Goal: Information Seeking & Learning: Learn about a topic

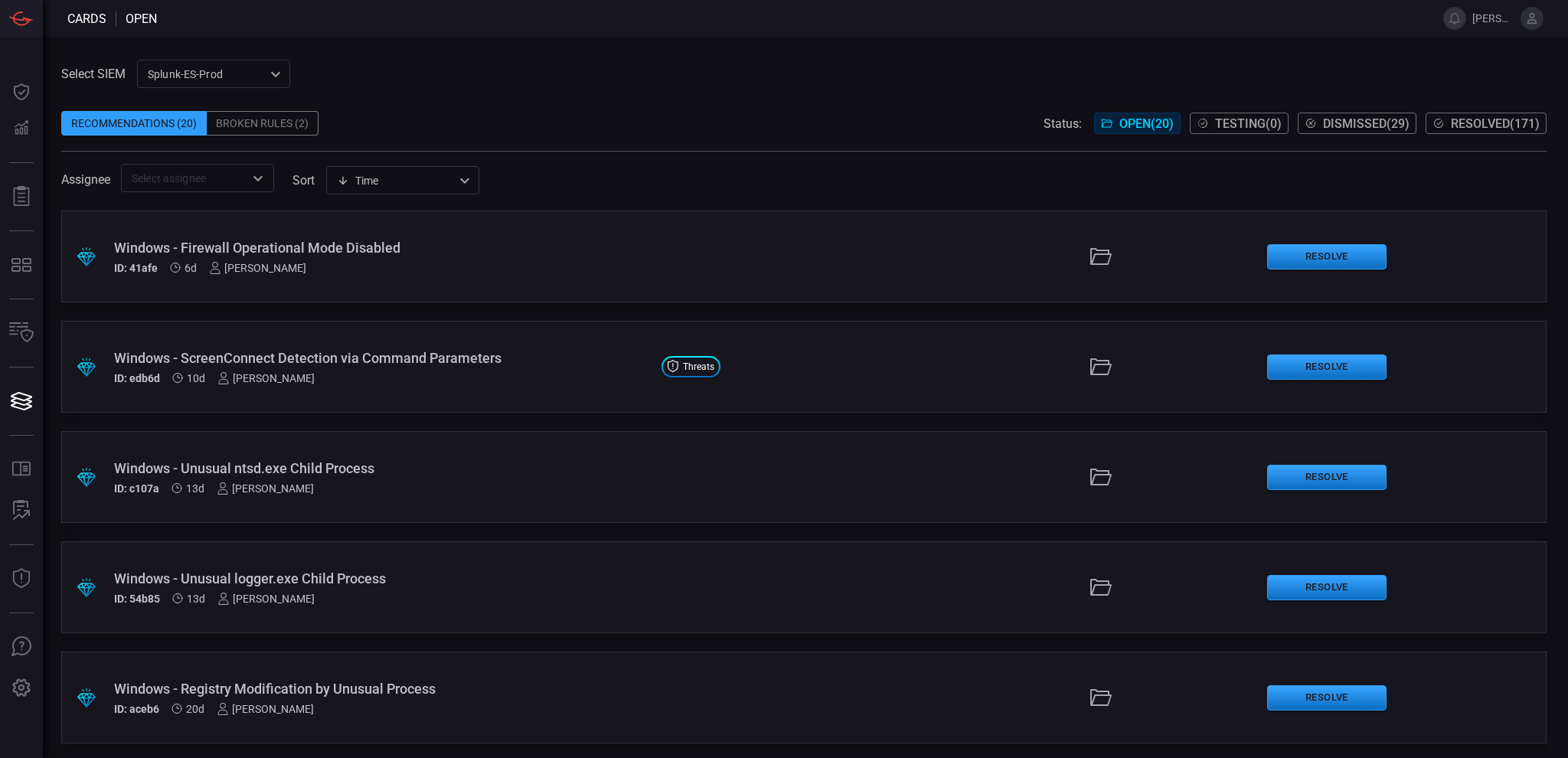
scroll to position [714, 0]
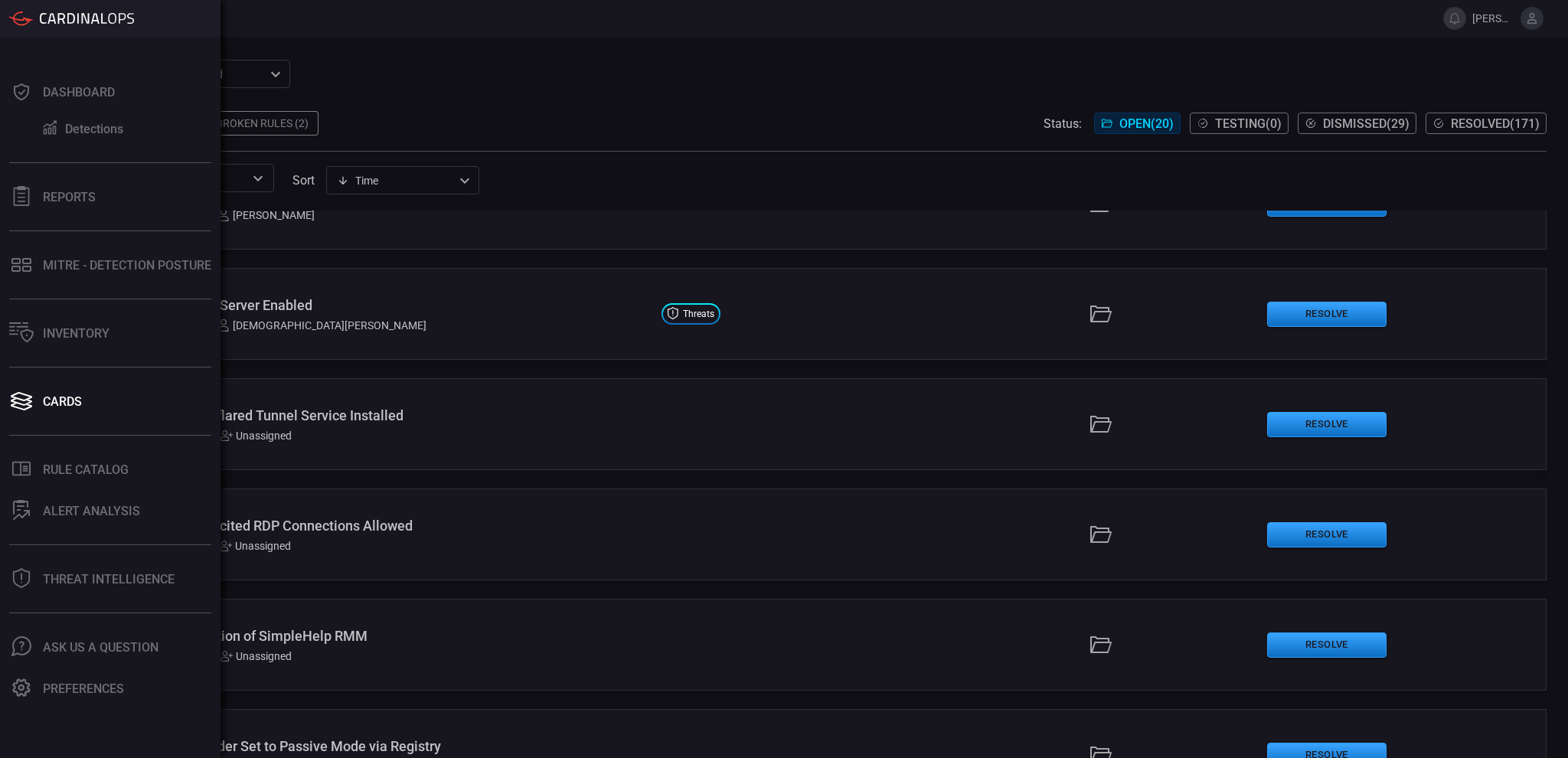
drag, startPoint x: 51, startPoint y: 568, endPoint x: 176, endPoint y: 571, distance: 125.0
click at [51, 569] on button "Threat Intelligence" at bounding box center [107, 579] width 214 height 37
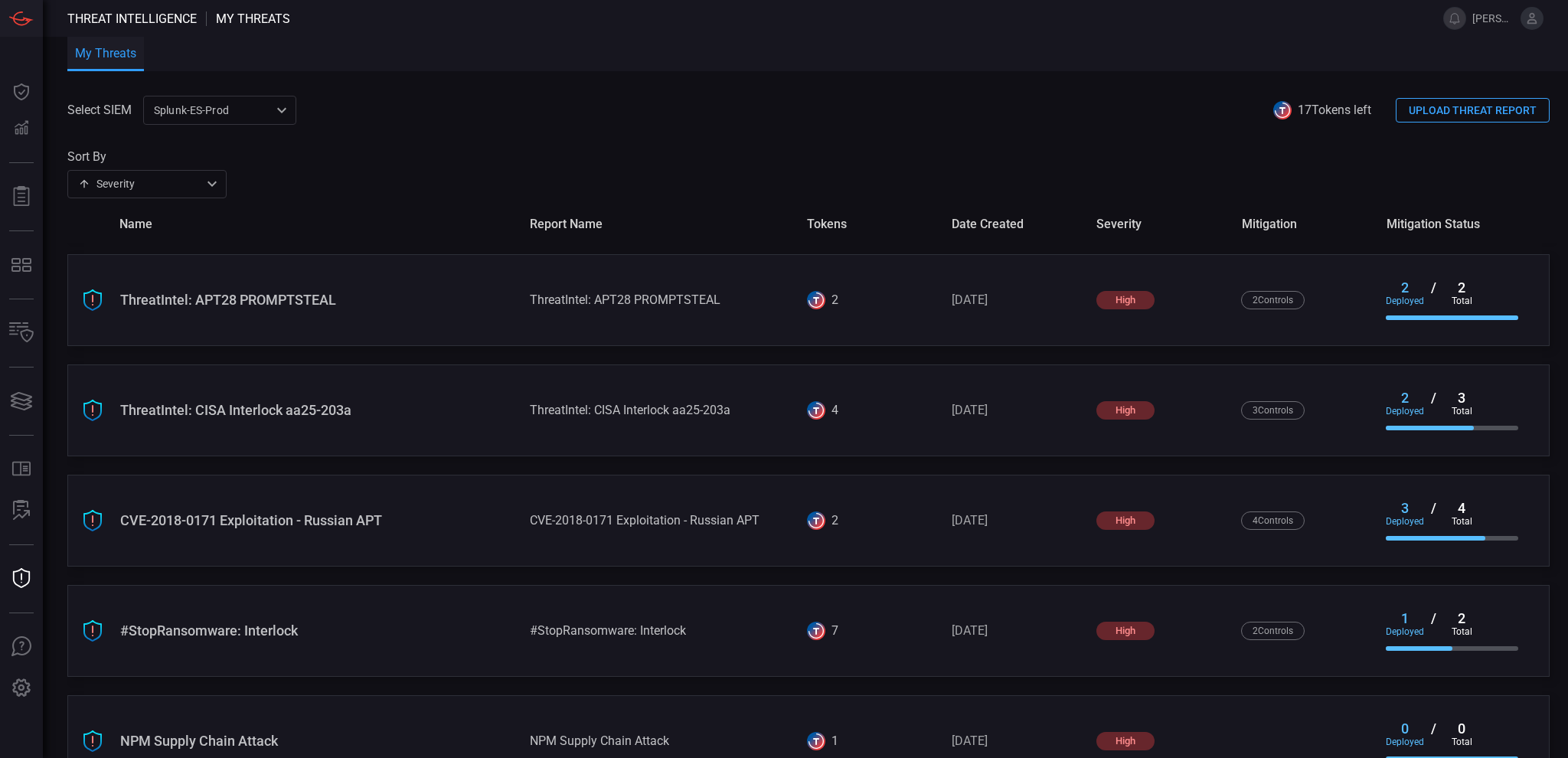
scroll to position [1028, 0]
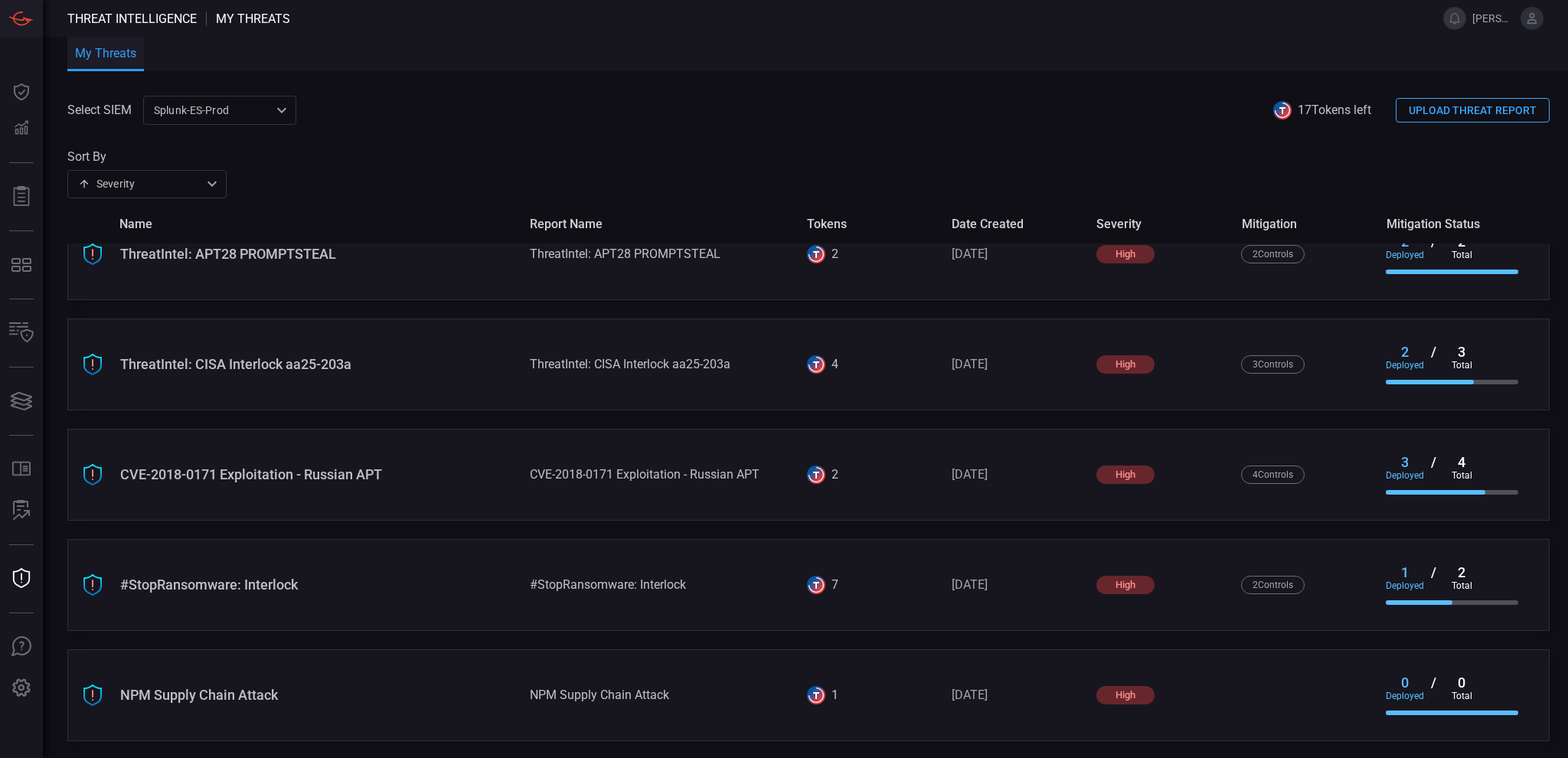
click at [248, 684] on div "NPM Supply Chain Attack NPM Supply Chain Attack 1 [DATE] high 0 deployed / 0 to…" at bounding box center [809, 695] width 1482 height 92
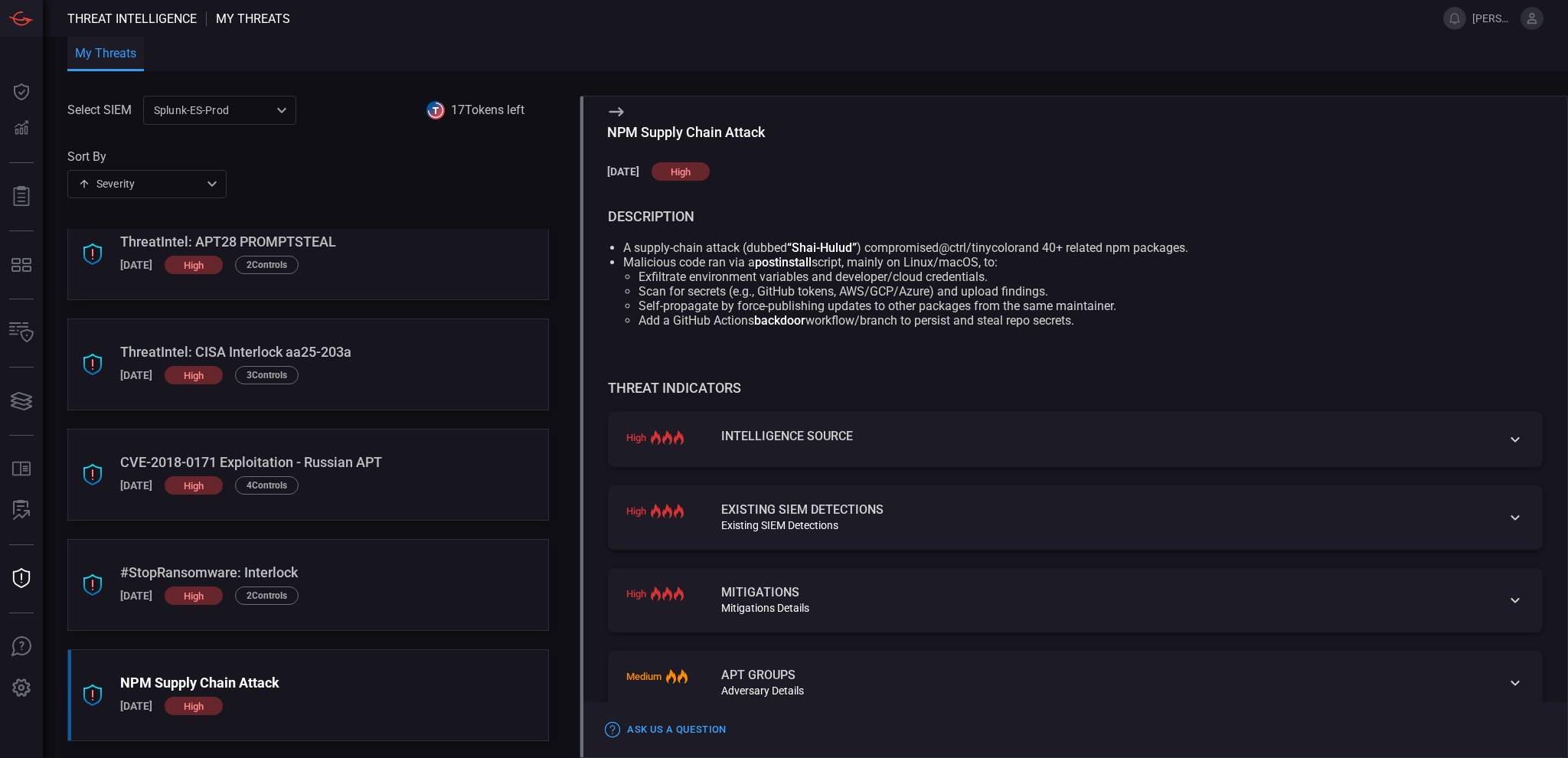
click at [1506, 521] on icon at bounding box center [1515, 517] width 18 height 18
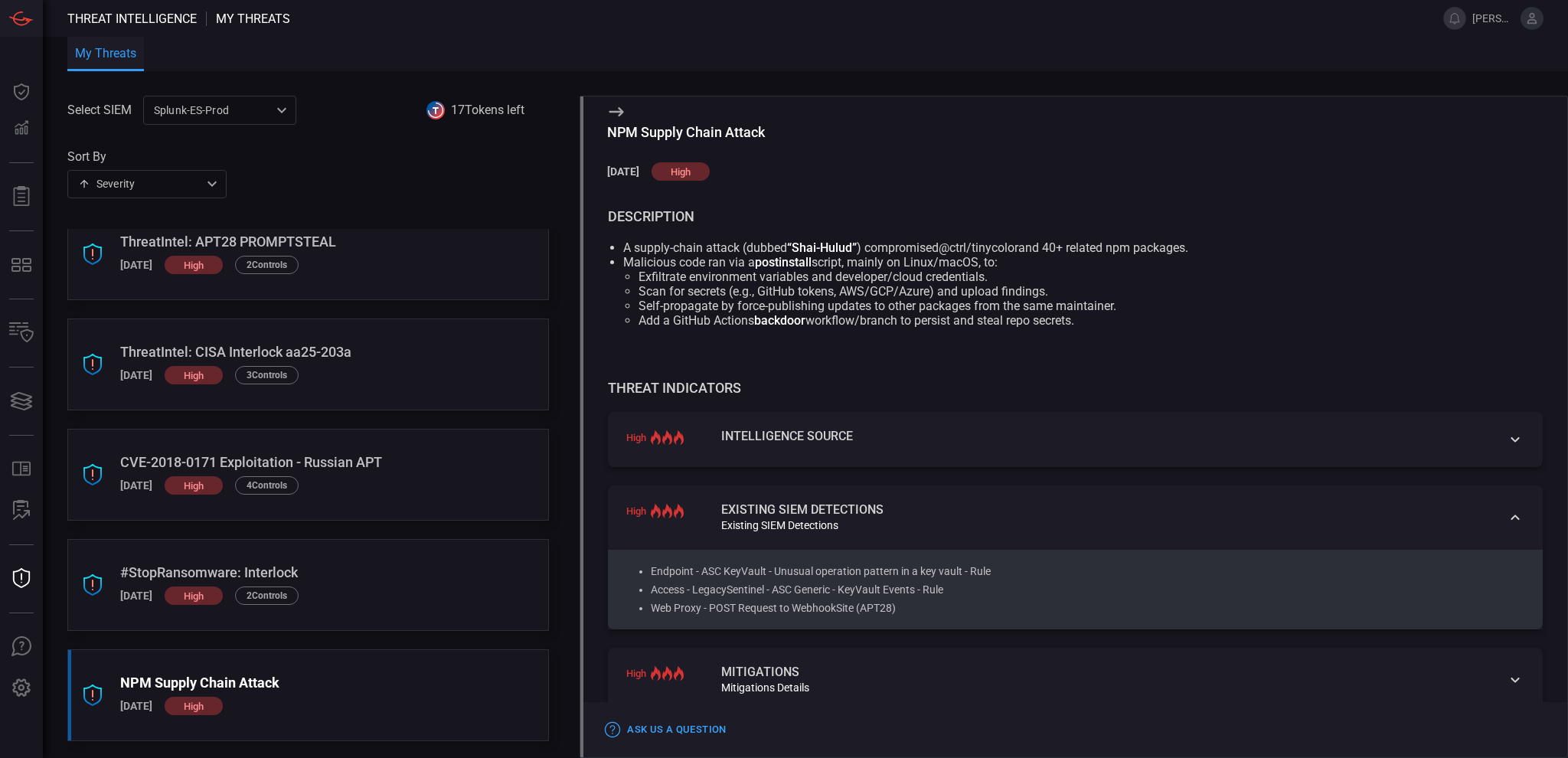
scroll to position [702, 0]
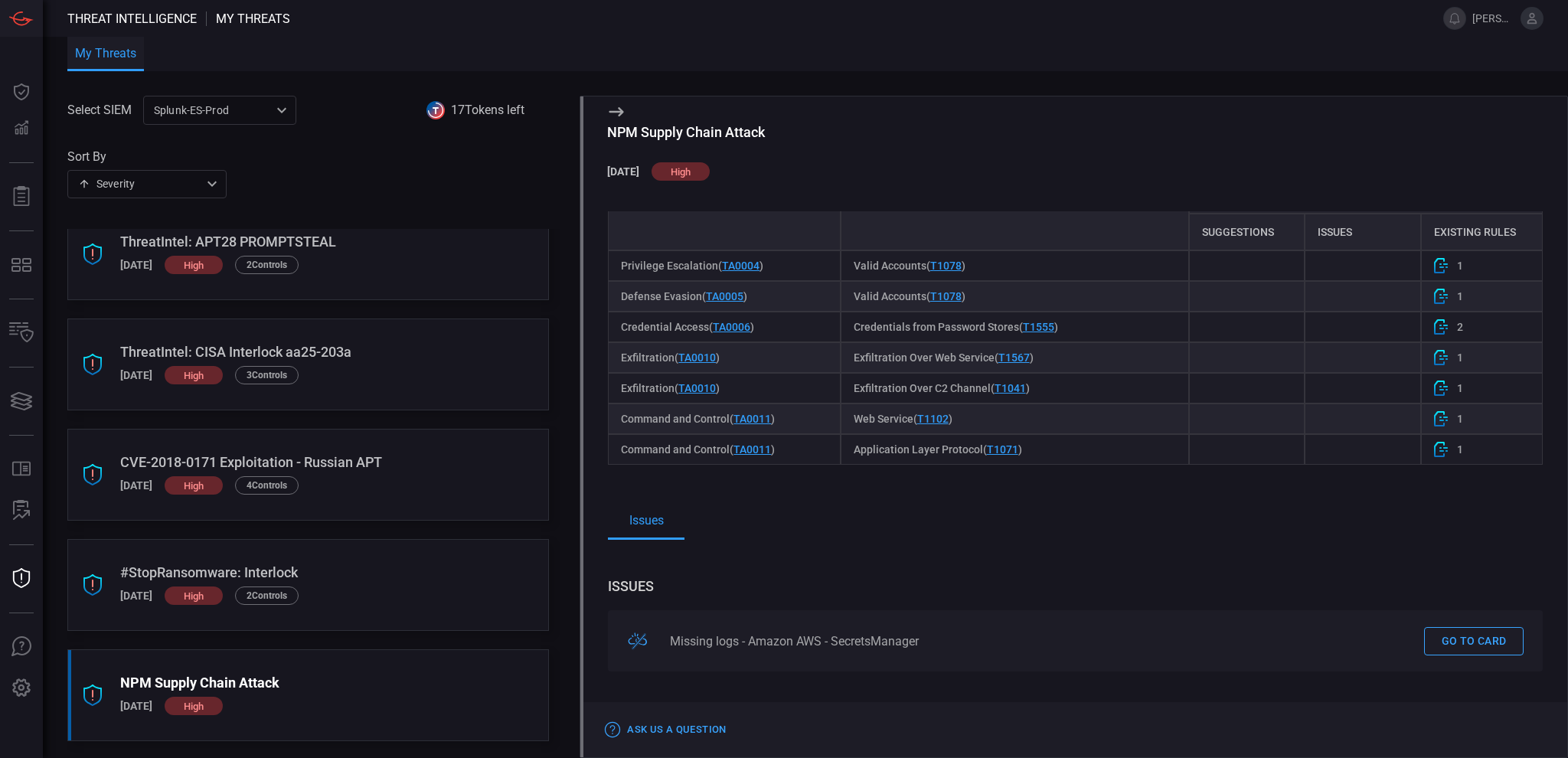
drag, startPoint x: 941, startPoint y: 567, endPoint x: 676, endPoint y: 559, distance: 265.1
click at [676, 559] on span at bounding box center [1075, 562] width 934 height 38
